Goal: Check status: Check status

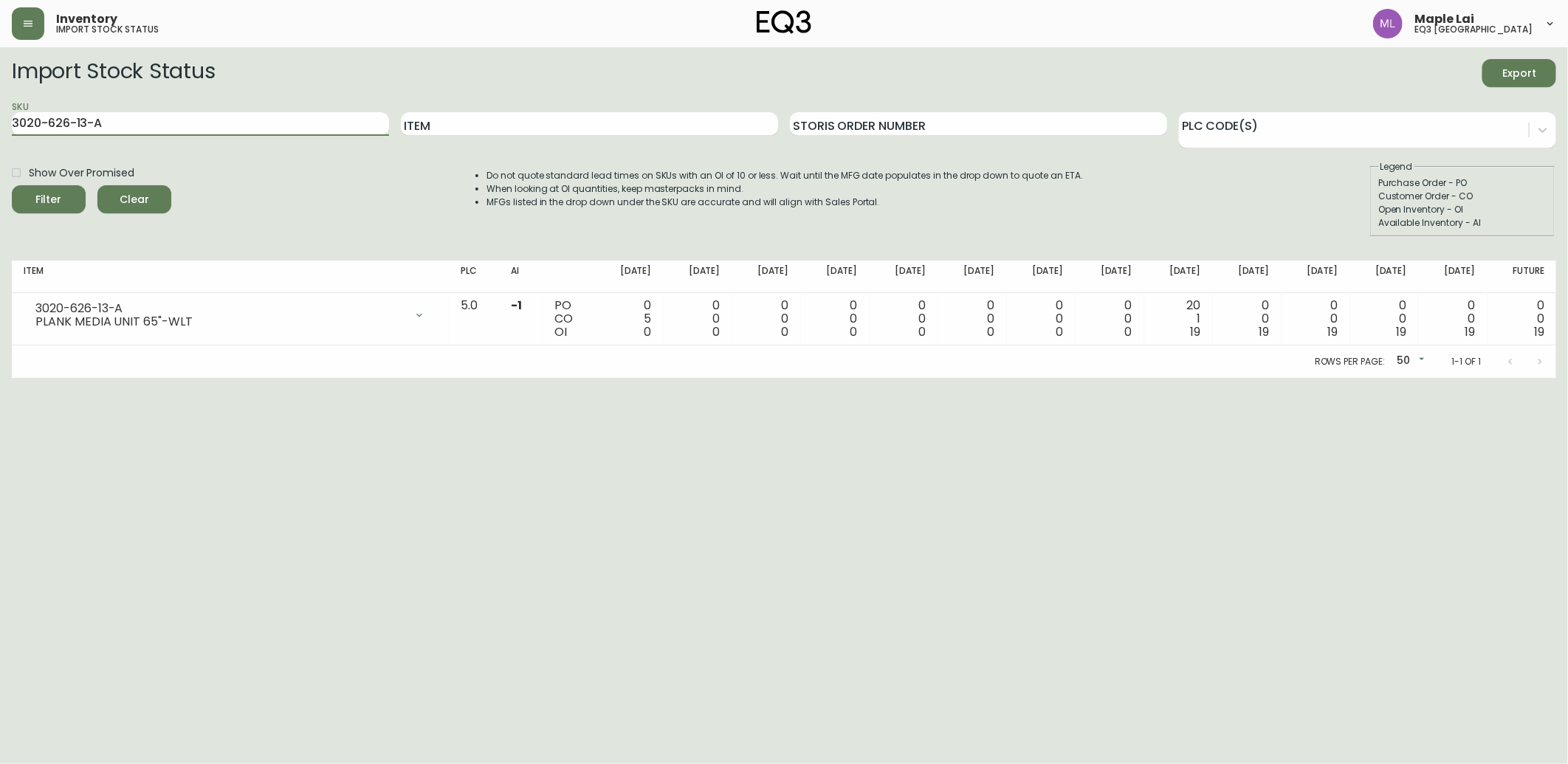
drag, startPoint x: 168, startPoint y: 115, endPoint x: 0, endPoint y: 124, distance: 168.2
click at [0, 121] on html "Inventory import stock status Maple Lai eq3 [GEOGRAPHIC_DATA] Import Stock Stat…" at bounding box center [784, 188] width 1568 height 378
paste input "9-16-B"
click at [12, 186] on button "Filter" at bounding box center [49, 200] width 74 height 29
drag, startPoint x: 187, startPoint y: 120, endPoint x: 0, endPoint y: 110, distance: 187.3
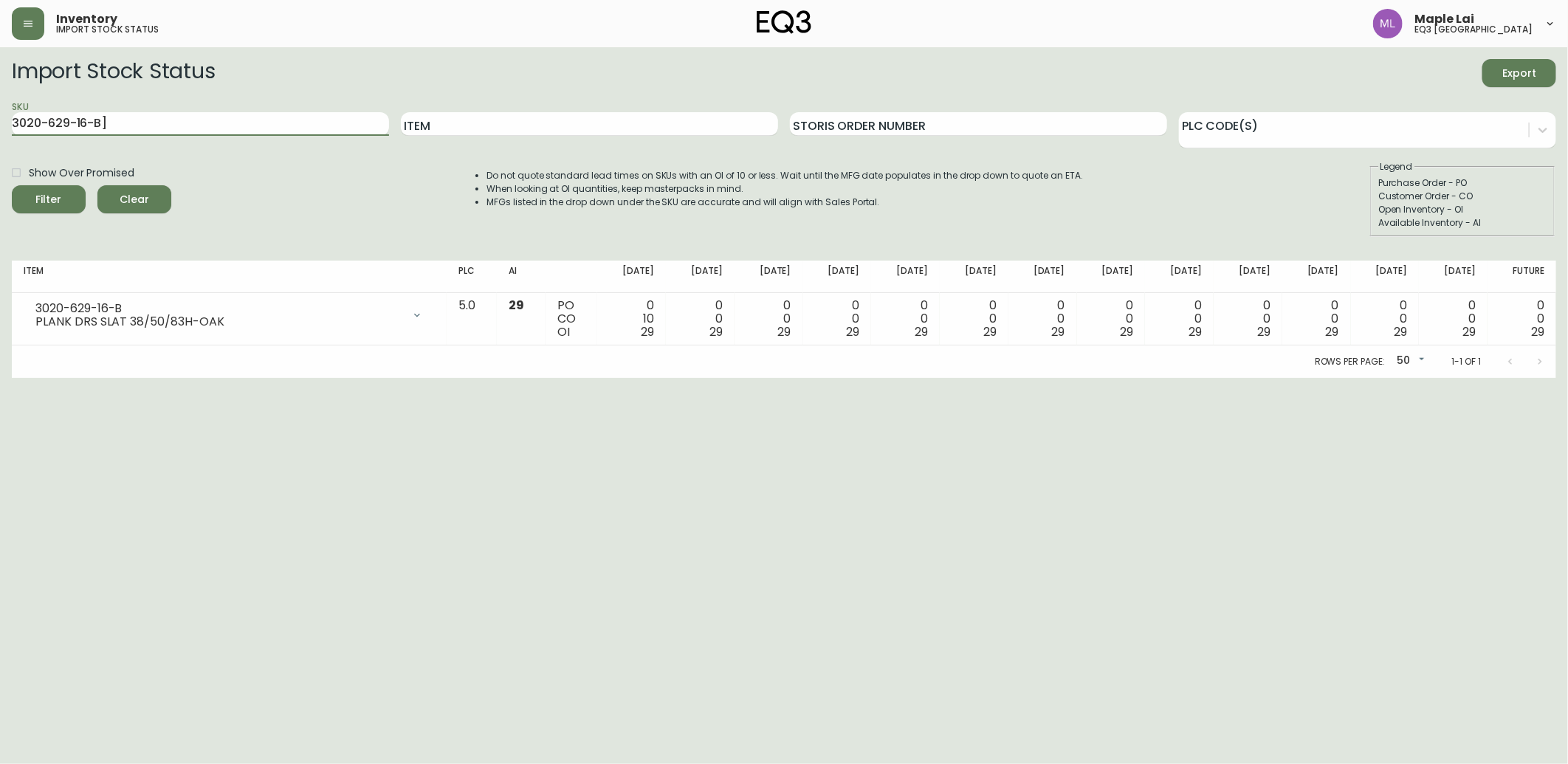
click at [0, 112] on html "Inventory import stock status Maple Lai eq3 [GEOGRAPHIC_DATA] Import Stock Stat…" at bounding box center [784, 188] width 1568 height 378
paste input "[PHONE_NUMBER]"
type input "[PHONE_NUMBER]"
click at [12, 186] on button "Filter" at bounding box center [49, 200] width 74 height 29
drag, startPoint x: 138, startPoint y: 113, endPoint x: 0, endPoint y: 99, distance: 138.7
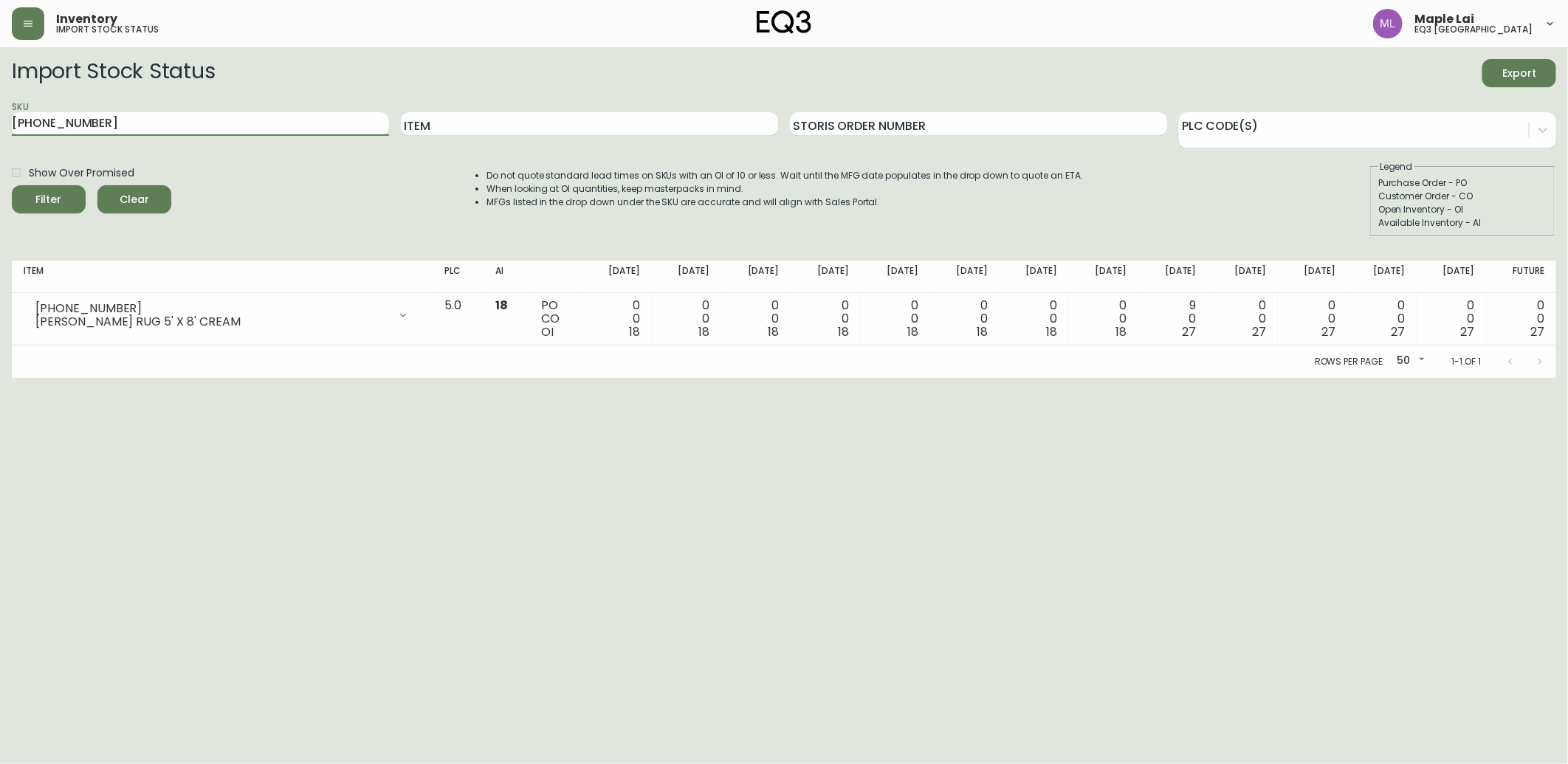
click at [0, 99] on html "Inventory import stock status Maple Lai eq3 [GEOGRAPHIC_DATA] Import Stock Stat…" at bounding box center [784, 188] width 1568 height 378
click at [73, 378] on html "Inventory import stock status Maple Lai eq3 [GEOGRAPHIC_DATA] Import Stock Stat…" at bounding box center [784, 188] width 1568 height 378
drag, startPoint x: 102, startPoint y: 465, endPoint x: 105, endPoint y: 399, distance: 66.1
click at [102, 378] on html "Inventory import stock status Maple Lai eq3 [GEOGRAPHIC_DATA] Import Stock Stat…" at bounding box center [784, 188] width 1568 height 378
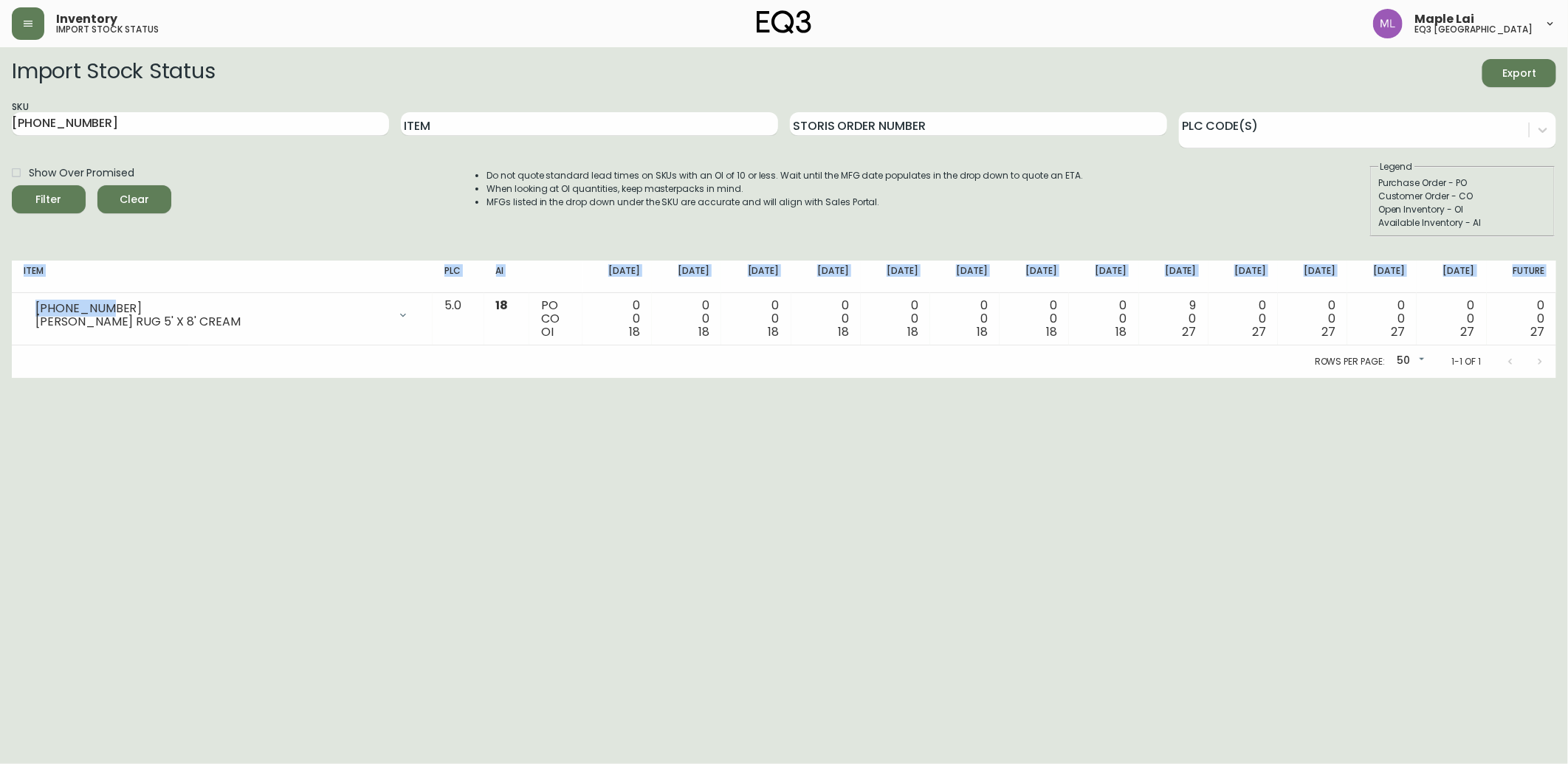
drag, startPoint x: 125, startPoint y: 304, endPoint x: 9, endPoint y: 303, distance: 116.0
click at [9, 303] on main "Import Stock Status Export SKU [PHONE_NUMBER] Item Storis Order Number PLC Code…" at bounding box center [784, 212] width 1568 height 331
copy table "Item PLC AI [DATE] Sep [DATE] Oct [DATE] Oct [DATE] Oct 31 [DATE] Nov [DATE] No…"
drag, startPoint x: 154, startPoint y: 347, endPoint x: 145, endPoint y: 311, distance: 37.1
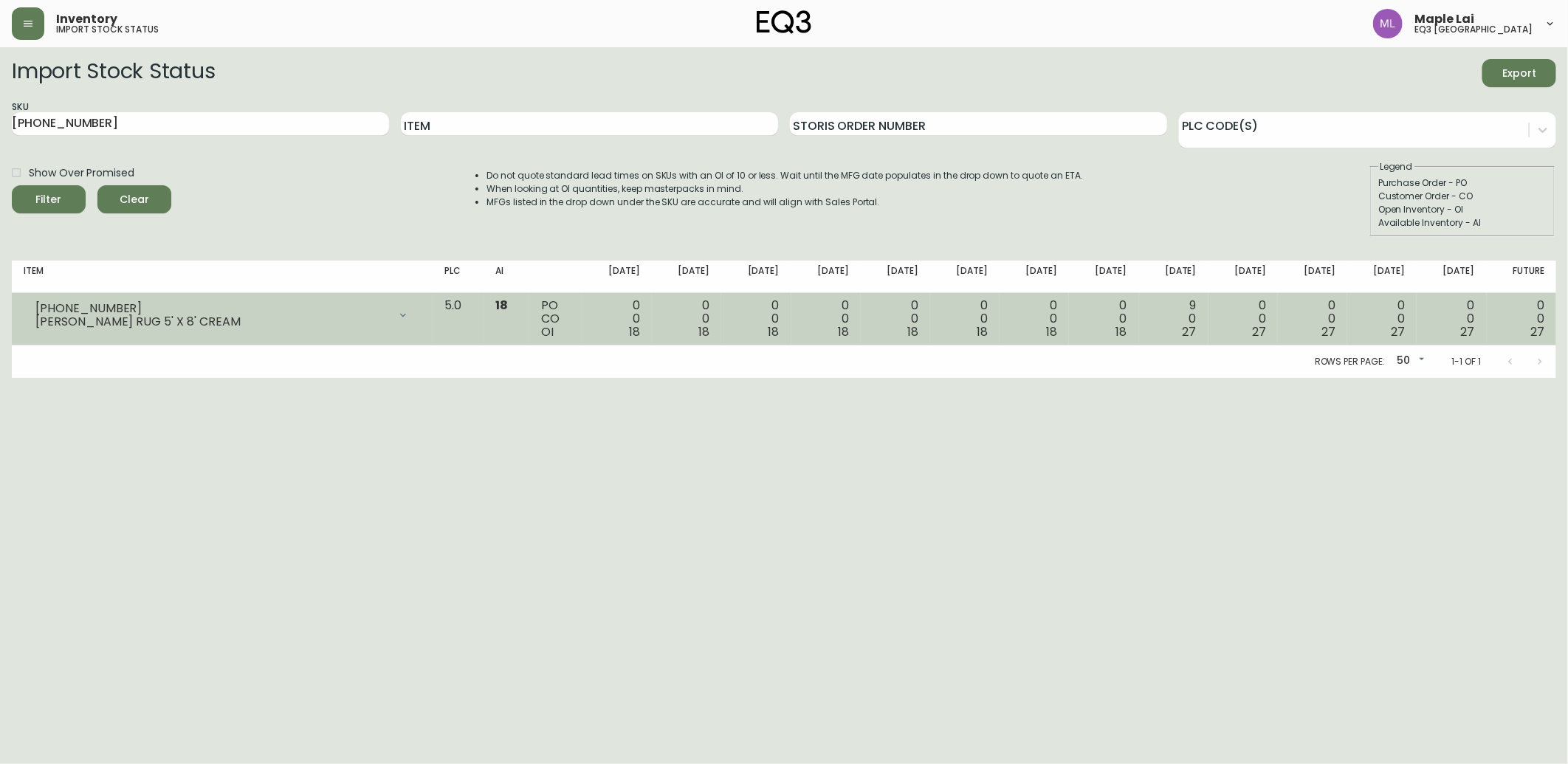
click at [155, 348] on div "Rows per page: 50 50 1-1 of 1" at bounding box center [784, 361] width 1545 height 32
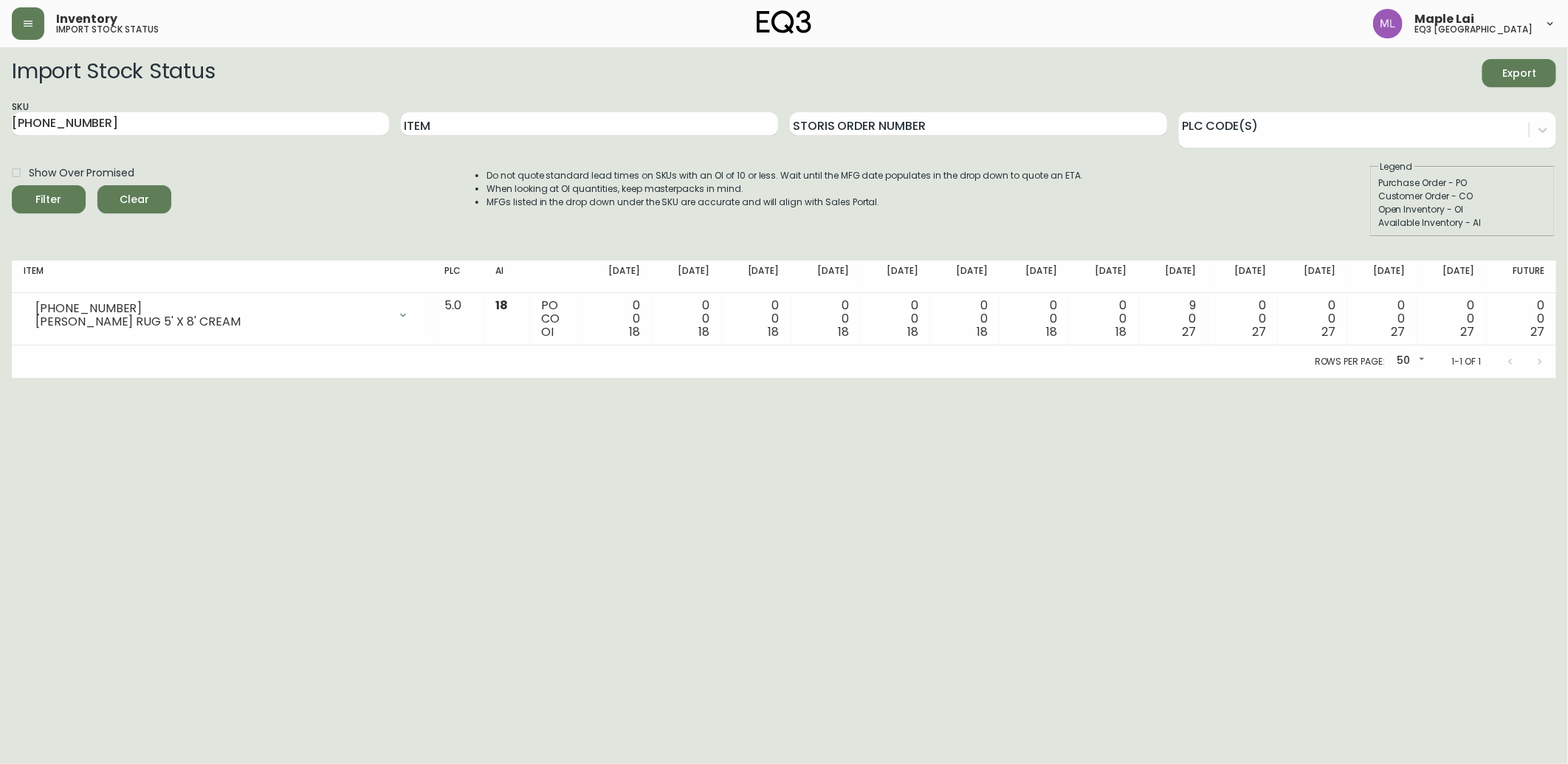
drag, startPoint x: 112, startPoint y: 120, endPoint x: 0, endPoint y: 118, distance: 112.0
click at [0, 119] on html "Inventory import stock status Maple Lai eq3 [GEOGRAPHIC_DATA] Import Stock Stat…" at bounding box center [784, 188] width 1568 height 378
click at [64, 378] on html "Inventory import stock status Maple Lai eq3 [GEOGRAPHIC_DATA] Import Stock Stat…" at bounding box center [784, 188] width 1568 height 378
